Goal: Navigation & Orientation: Find specific page/section

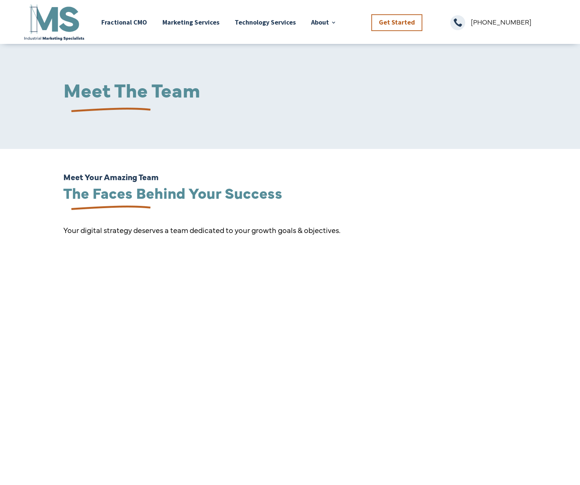
click at [68, 22] on img at bounding box center [54, 22] width 63 height 39
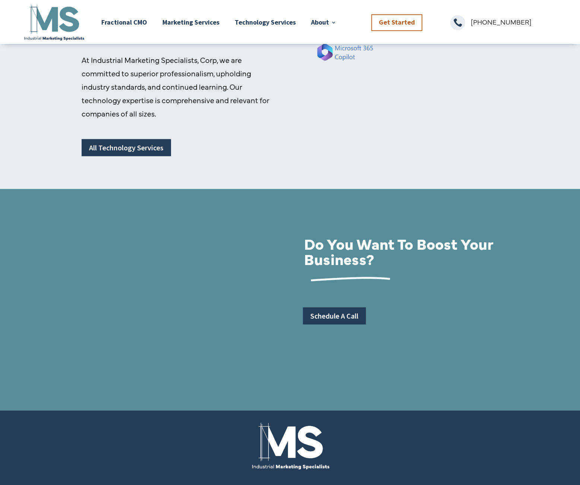
scroll to position [2677, 0]
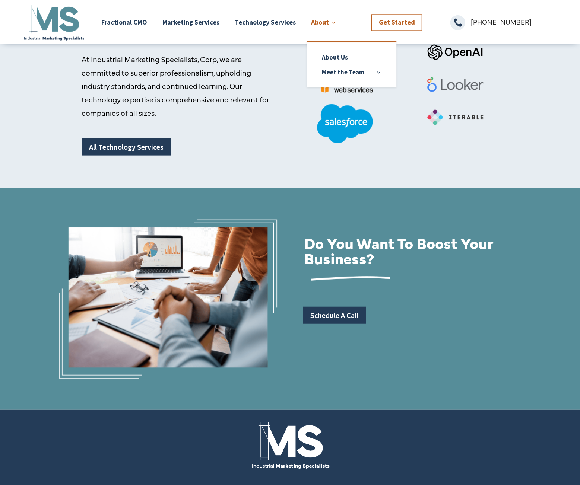
click at [321, 23] on link "About" at bounding box center [323, 22] width 25 height 39
click at [330, 58] on link "About Us" at bounding box center [351, 57] width 74 height 15
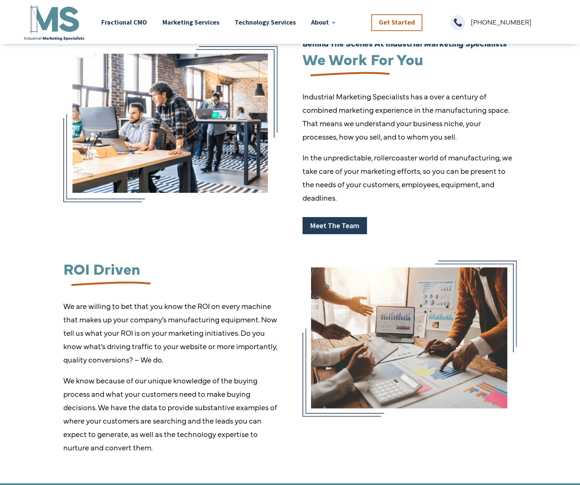
scroll to position [76, 0]
